Goal: Task Accomplishment & Management: Manage account settings

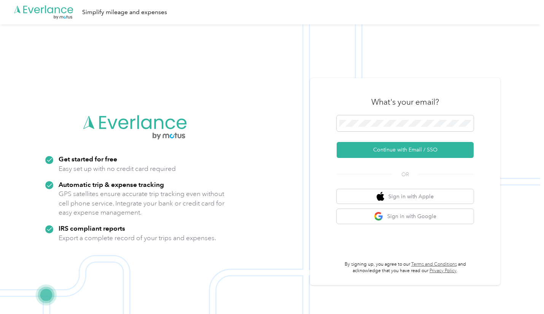
click at [374, 127] on span at bounding box center [405, 123] width 137 height 16
click at [401, 136] on form "Continue with Email / SSO" at bounding box center [405, 136] width 137 height 43
click at [400, 128] on span at bounding box center [405, 123] width 137 height 16
click at [398, 146] on button "Continue with Email / SSO" at bounding box center [405, 150] width 137 height 16
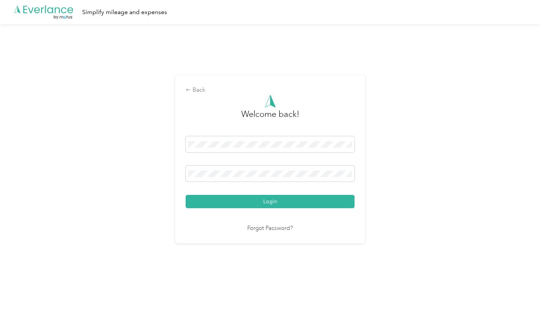
click at [296, 201] on button "Login" at bounding box center [270, 201] width 169 height 13
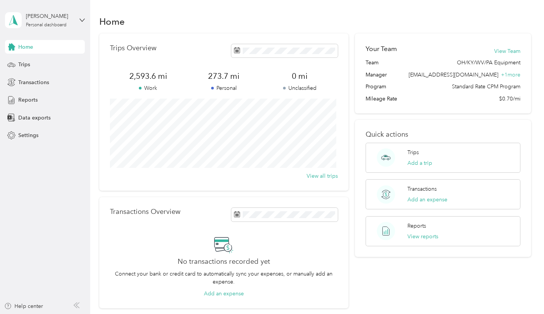
click at [391, 26] on div "Home" at bounding box center [315, 21] width 432 height 16
click at [391, 6] on div "Home Trips Overview 2,593.6 mi Work 273.7 mi Personal 0 mi Unclassified View al…" at bounding box center [315, 175] width 450 height 350
click at [33, 101] on span "Reports" at bounding box center [27, 100] width 19 height 8
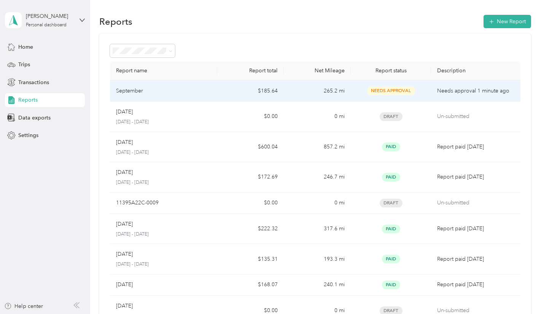
click at [158, 90] on div "September" at bounding box center [163, 91] width 95 height 8
